Goal: Task Accomplishment & Management: Use online tool/utility

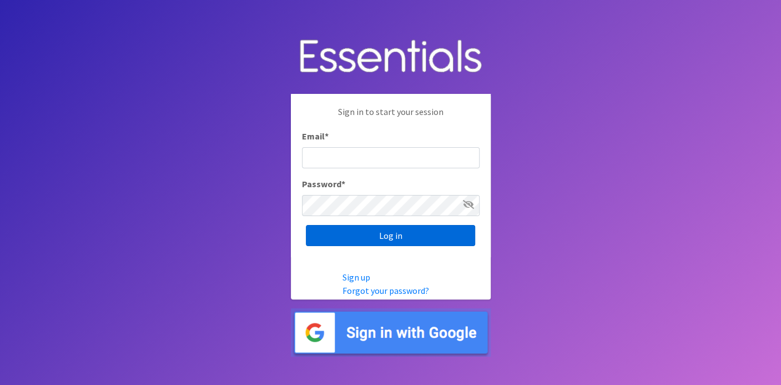
type input "deb@villagediaperbank.org"
click at [365, 234] on input "Log in" at bounding box center [390, 235] width 169 height 21
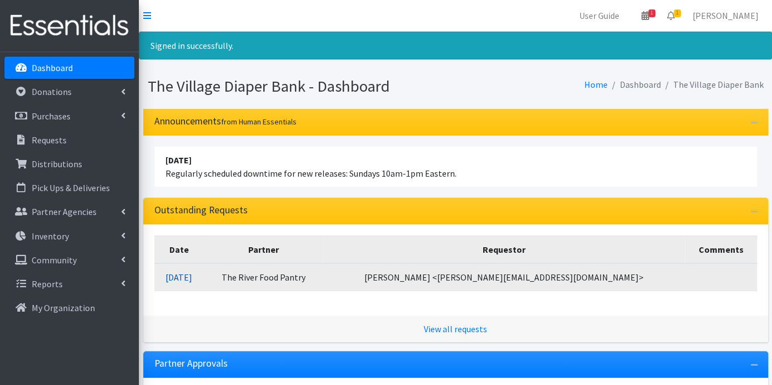
click at [192, 272] on link "[DATE]" at bounding box center [178, 276] width 27 height 11
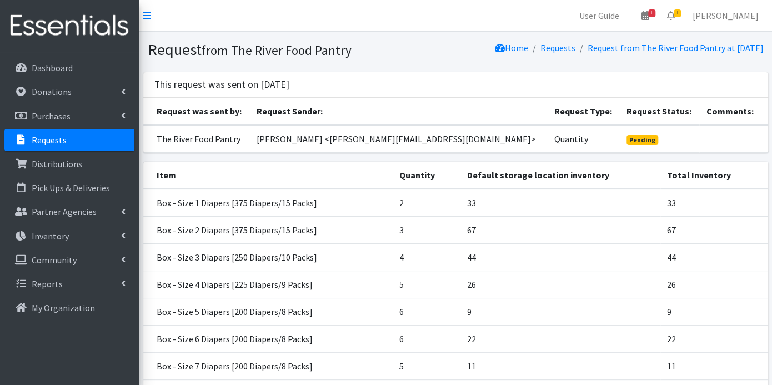
scroll to position [252, 0]
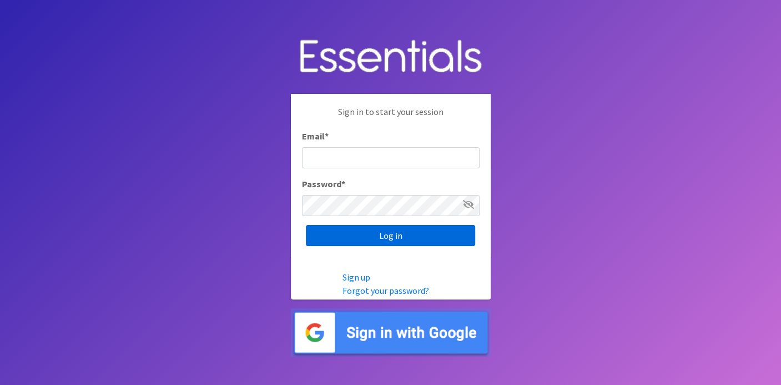
type input "deb@villagediaperbank.org"
click at [430, 234] on input "Log in" at bounding box center [390, 235] width 169 height 21
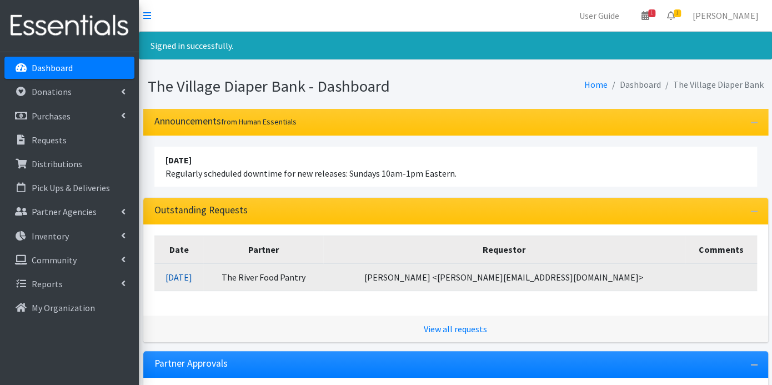
click at [192, 272] on link "[DATE]" at bounding box center [178, 276] width 27 height 11
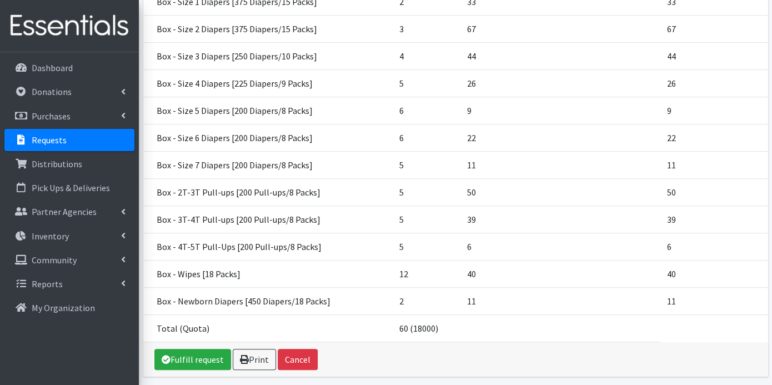
scroll to position [252, 0]
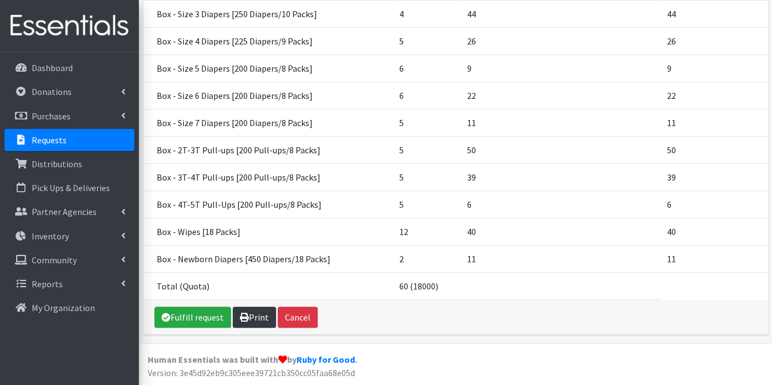
click at [263, 318] on link "Print" at bounding box center [254, 316] width 43 height 21
